Goal: Obtain resource: Obtain resource

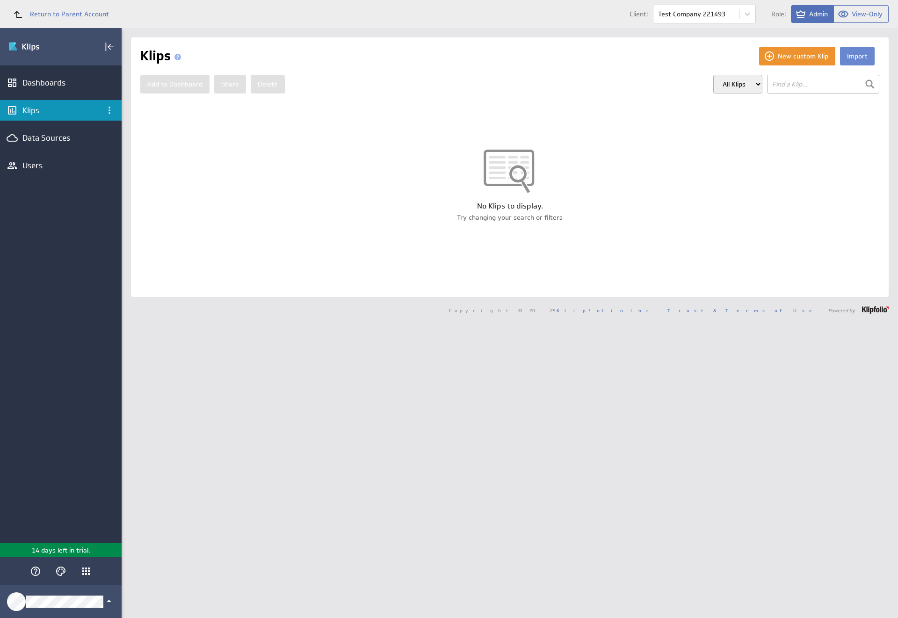
click at [849, 56] on button "Import" at bounding box center [857, 56] width 35 height 19
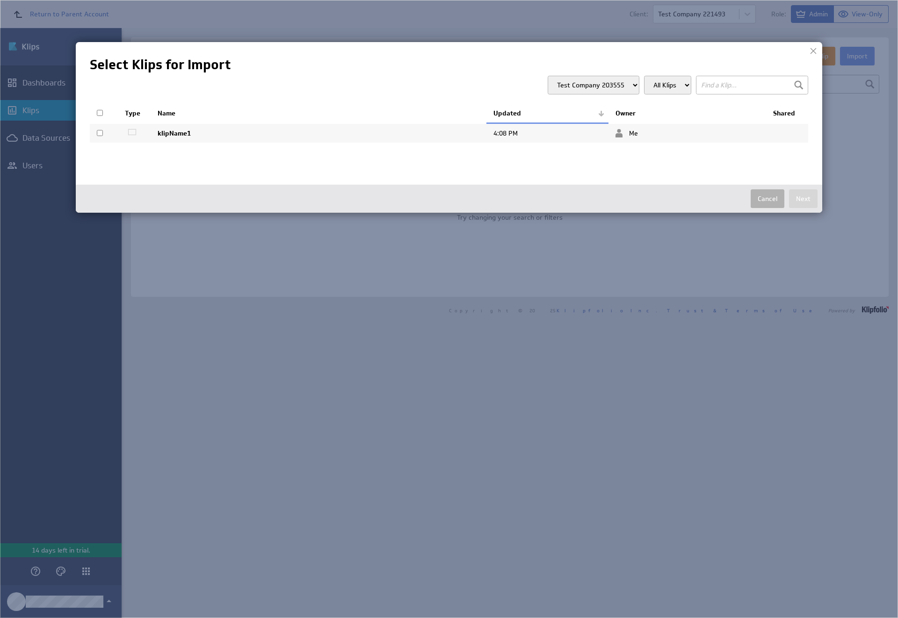
click at [100, 133] on input "checkbox" at bounding box center [100, 133] width 6 height 6
checkbox input "true"
click at [803, 199] on button "Next" at bounding box center [803, 198] width 29 height 19
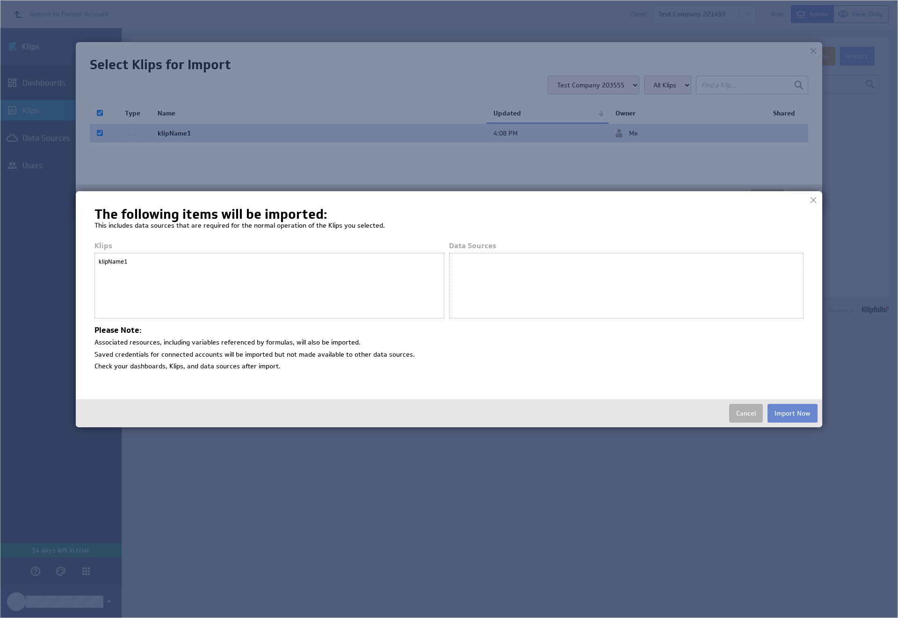
click at [792, 413] on button "Import Now" at bounding box center [792, 413] width 50 height 19
click at [57, 14] on span "Return to Parent Account" at bounding box center [69, 14] width 79 height 7
